Goal: Information Seeking & Learning: Compare options

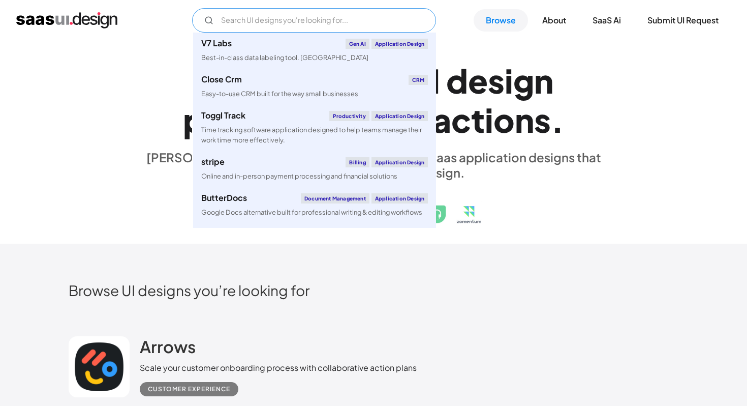
click at [276, 22] on input "Email Form" at bounding box center [314, 20] width 244 height 24
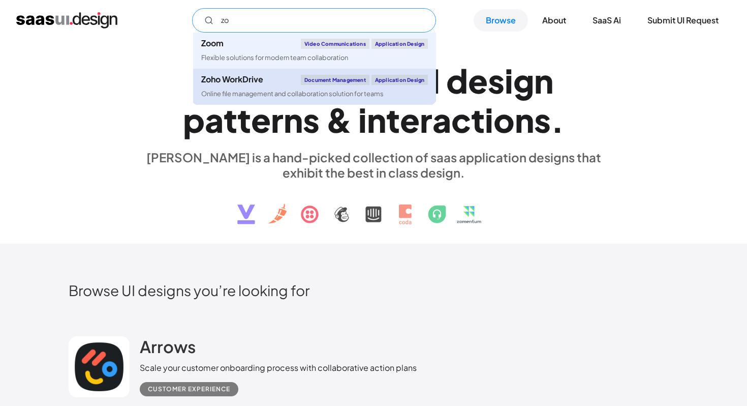
click at [252, 83] on div "Zoho WorkDrive" at bounding box center [232, 79] width 62 height 8
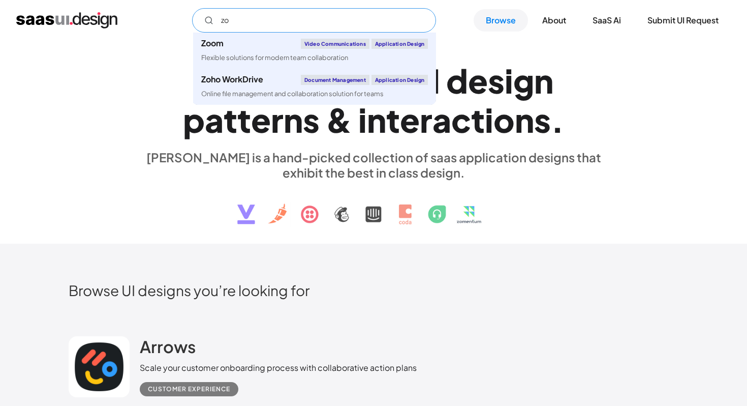
drag, startPoint x: 237, startPoint y: 17, endPoint x: 217, endPoint y: 18, distance: 20.4
click at [217, 18] on input "zo" at bounding box center [314, 20] width 244 height 24
paste input "Freshsales"
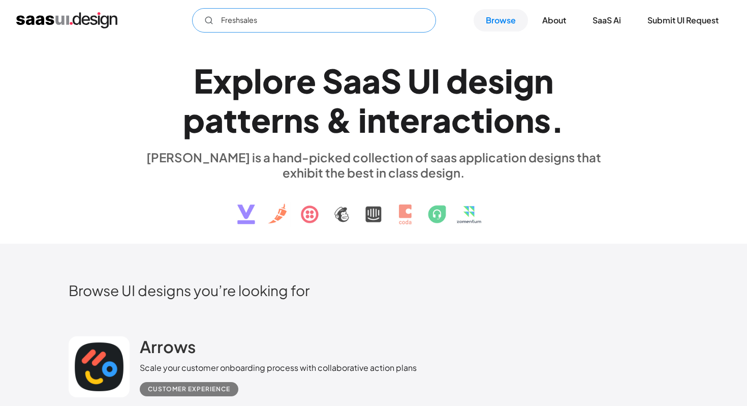
drag, startPoint x: 260, startPoint y: 19, endPoint x: 195, endPoint y: 19, distance: 65.6
click at [195, 19] on input "Freshsales" at bounding box center [314, 20] width 244 height 24
paste input "Salesforce"
drag, startPoint x: 271, startPoint y: 20, endPoint x: 200, endPoint y: 19, distance: 70.7
click at [200, 19] on input "Salesforce" at bounding box center [314, 20] width 244 height 24
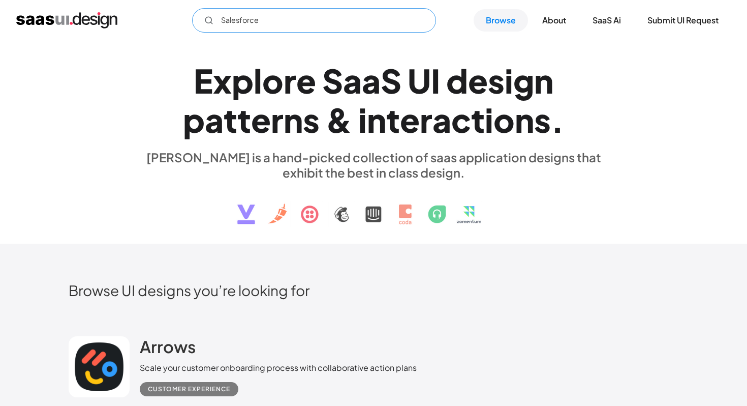
paste input "Zoho CRM"
drag, startPoint x: 263, startPoint y: 20, endPoint x: 189, endPoint y: 20, distance: 74.2
click at [189, 20] on div "Zoho CRM Not found ! Thank you! Your submission has been received! Oops! Someth…" at bounding box center [373, 20] width 715 height 24
paste input "Pipedrive"
type input "Pipedrive"
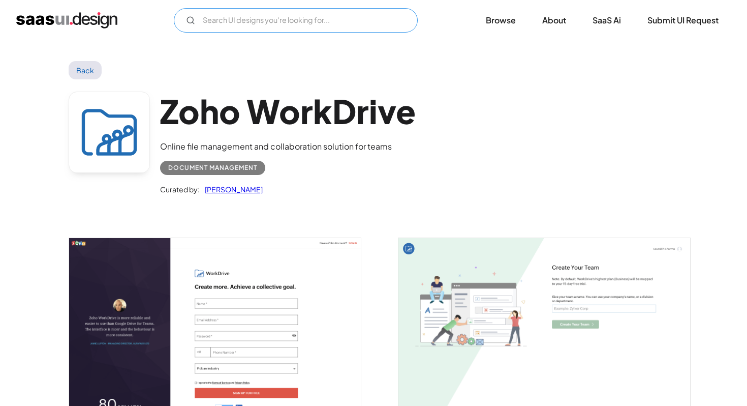
click at [236, 18] on input "Email Form" at bounding box center [296, 20] width 244 height 24
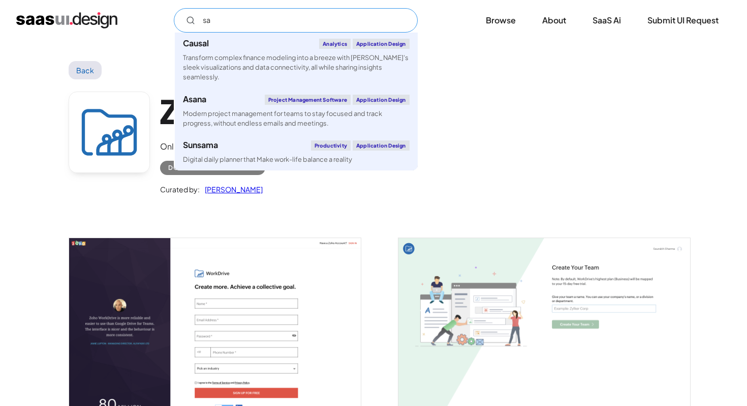
type input "s"
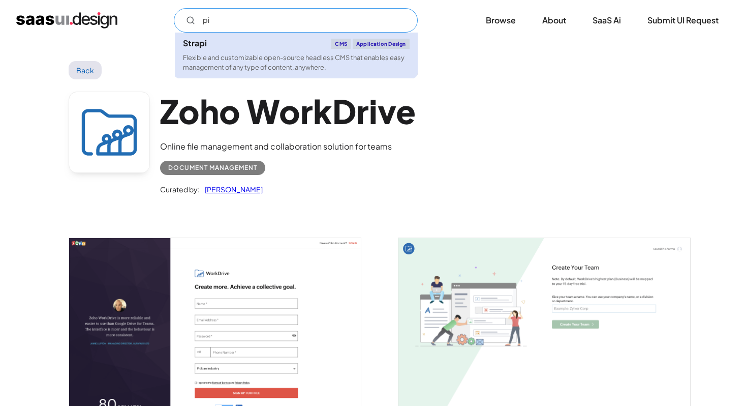
click at [267, 67] on div "Flexible and customizable open-source headless CMS that enables easy management…" at bounding box center [296, 62] width 227 height 19
type input "pi"
